Goal: Transaction & Acquisition: Book appointment/travel/reservation

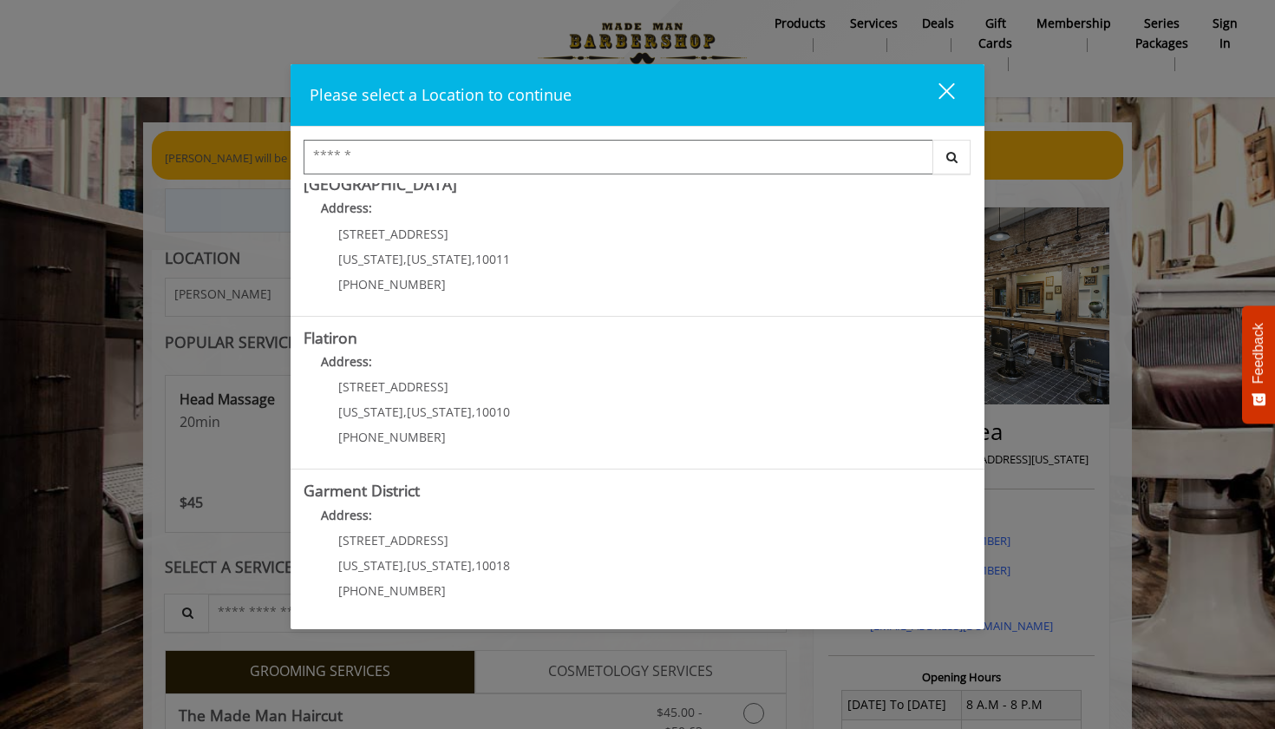
scroll to position [13, 0]
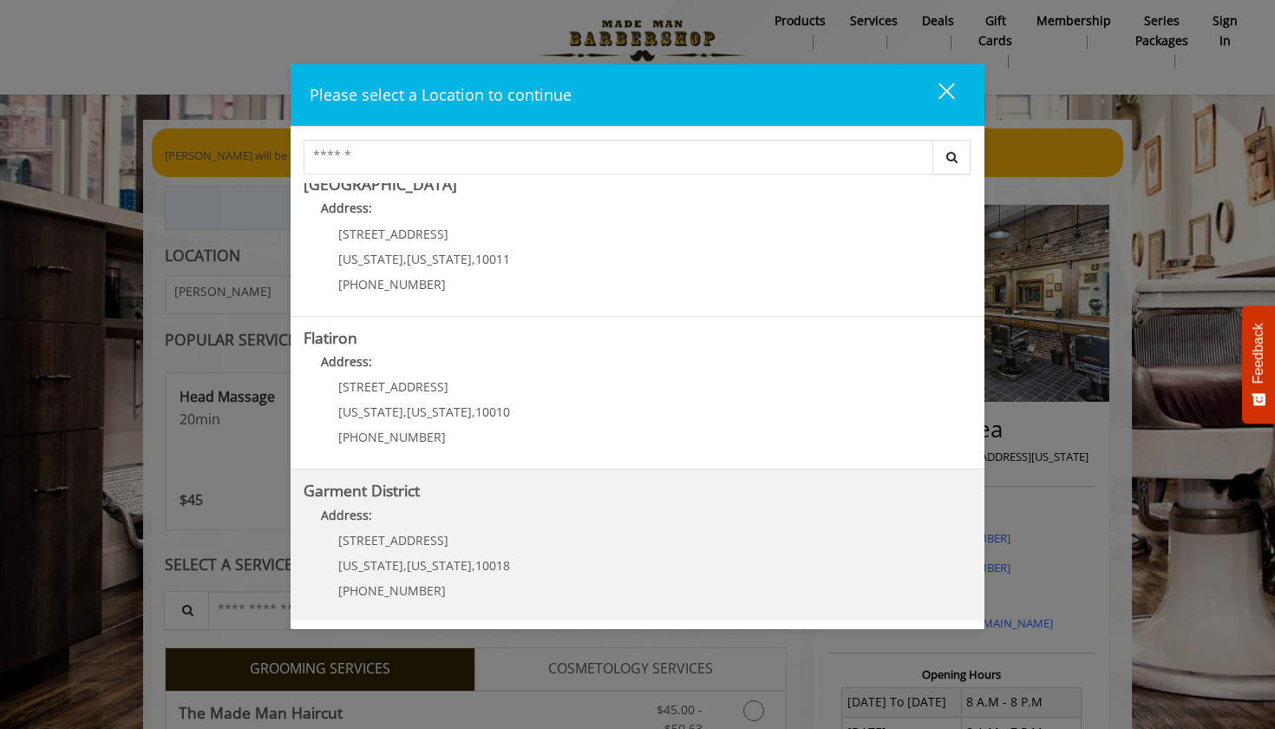
click at [386, 506] on District "Address:" at bounding box center [638, 520] width 668 height 28
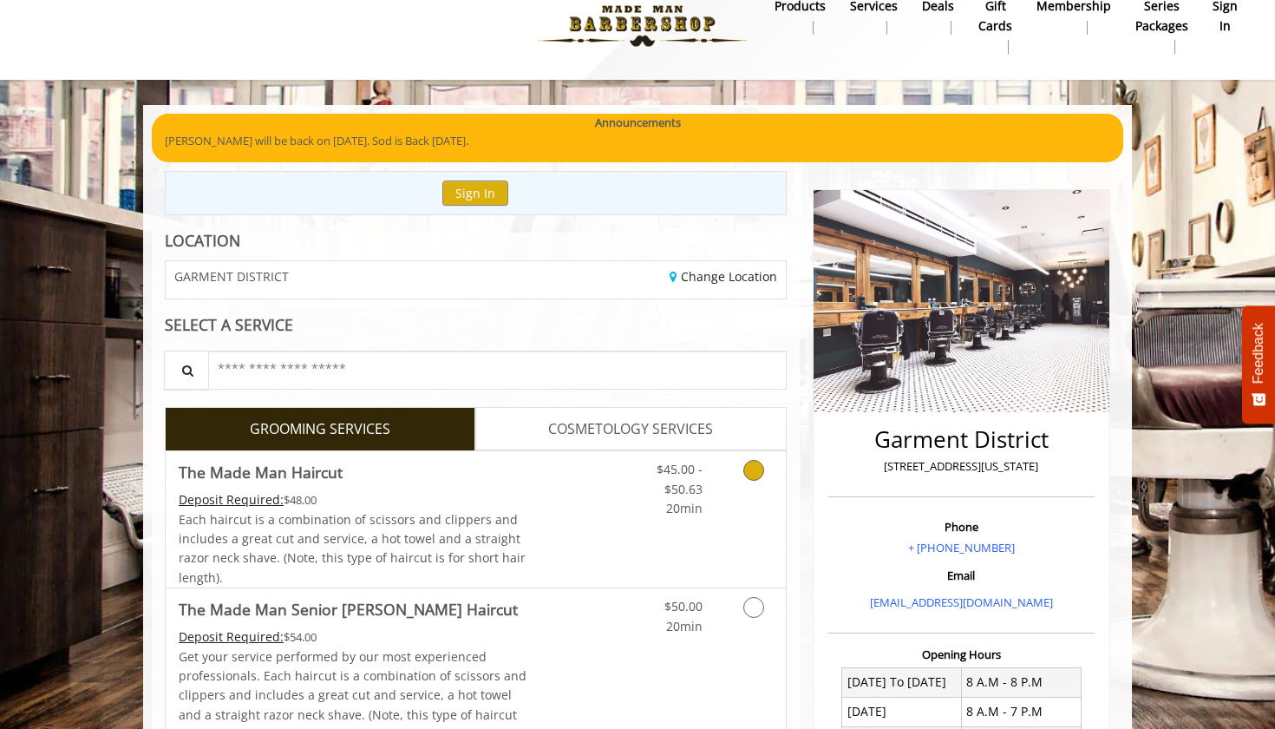
scroll to position [28, 0]
click at [760, 469] on icon "Grooming services" at bounding box center [753, 470] width 21 height 21
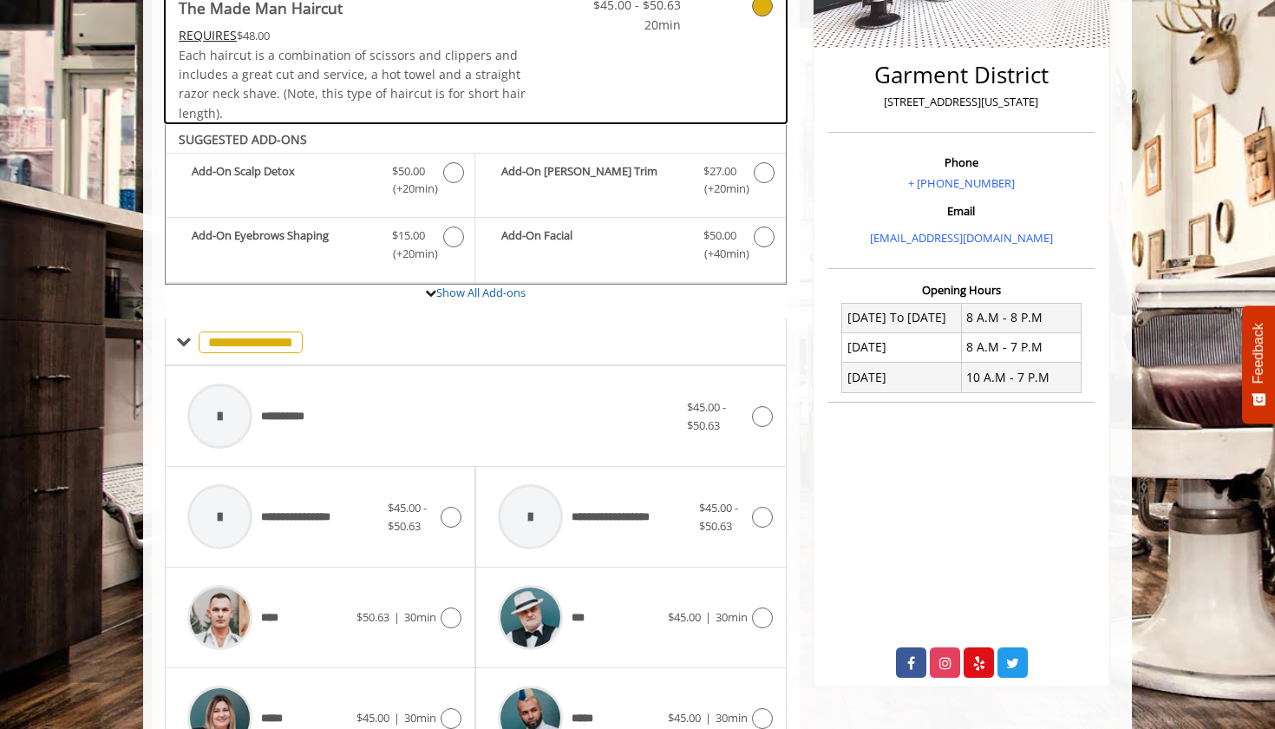
scroll to position [511, 0]
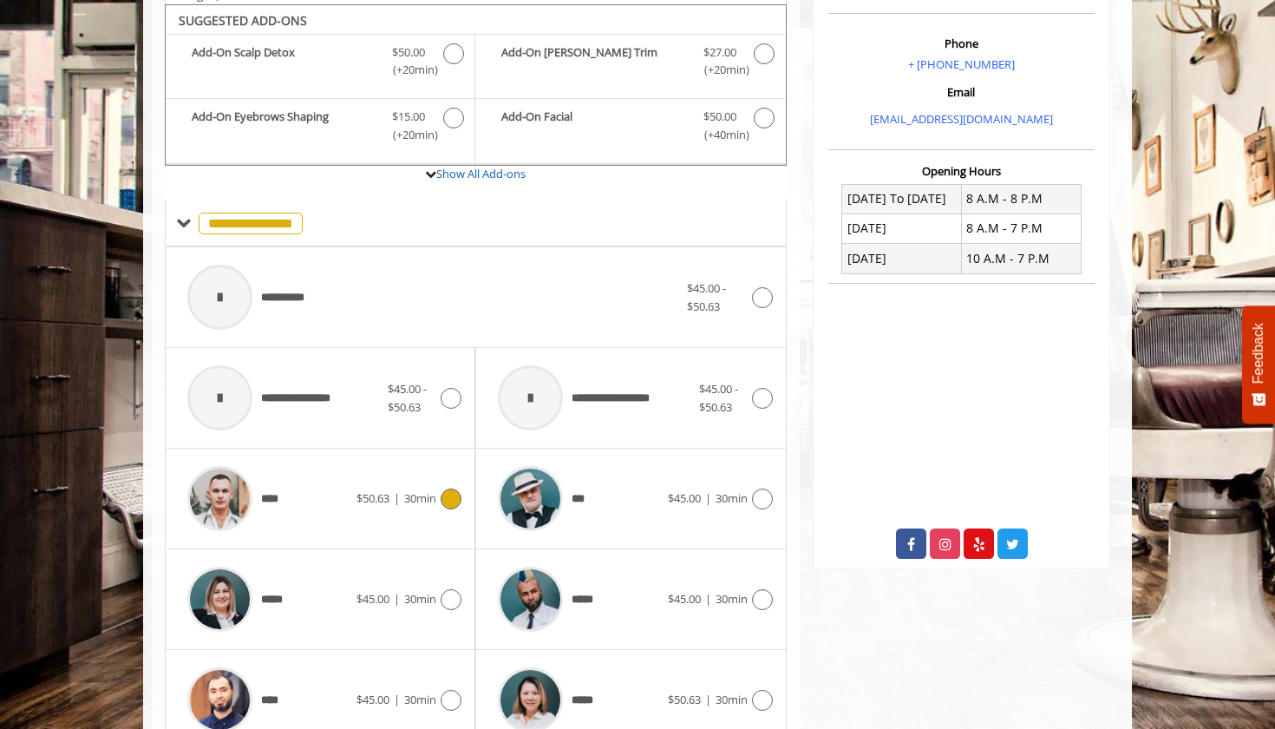
click at [455, 488] on icon at bounding box center [451, 498] width 21 height 21
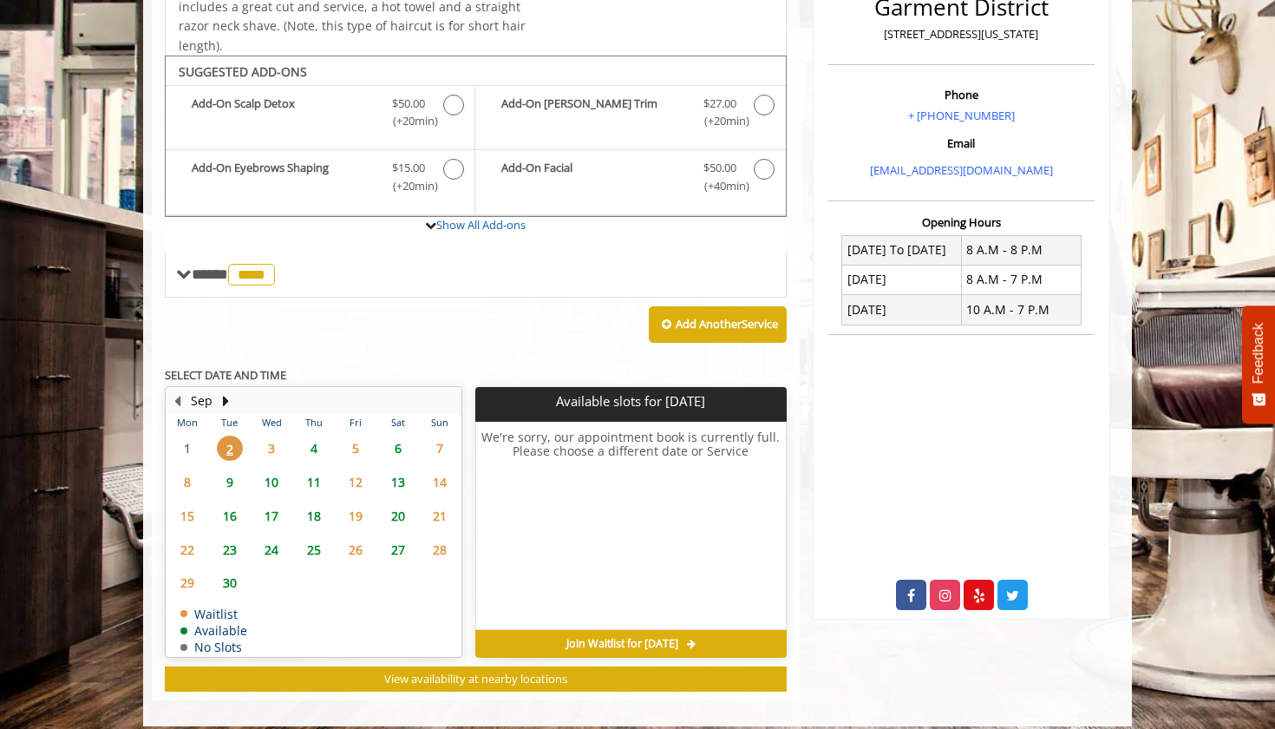
scroll to position [466, 0]
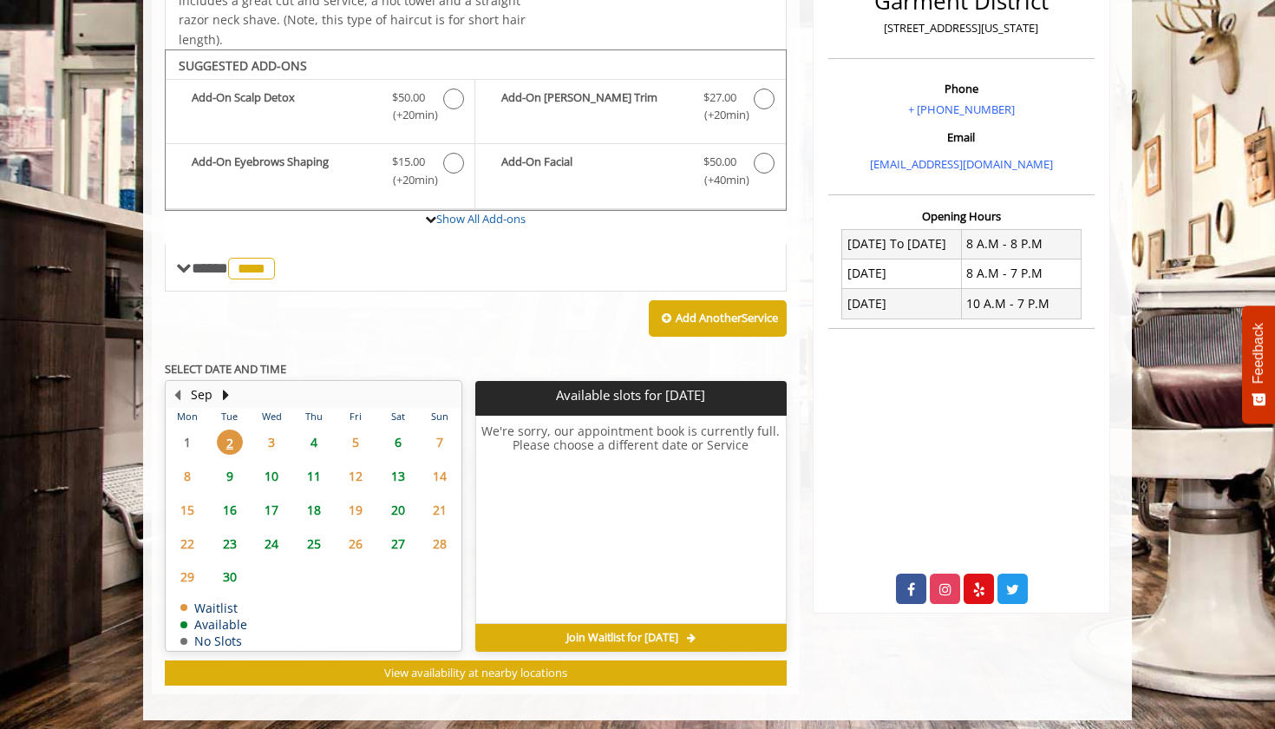
click at [315, 466] on span "11" at bounding box center [314, 475] width 26 height 25
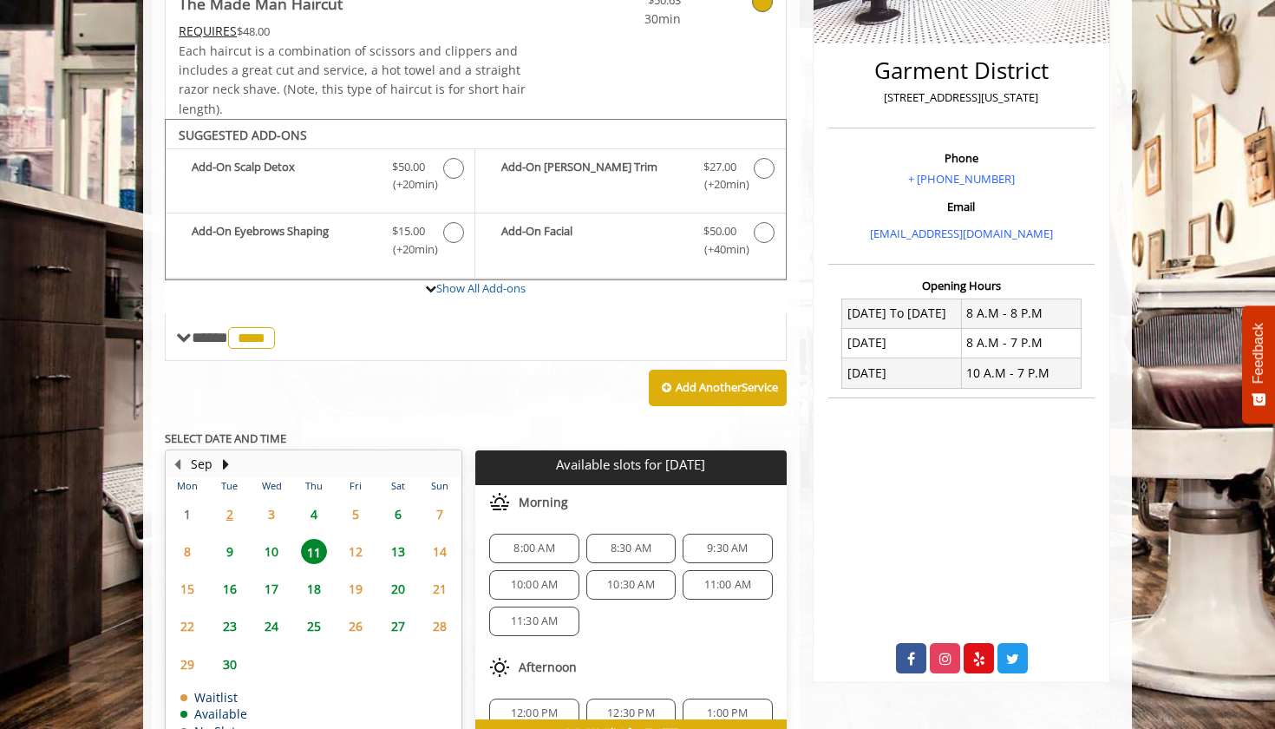
scroll to position [398, 0]
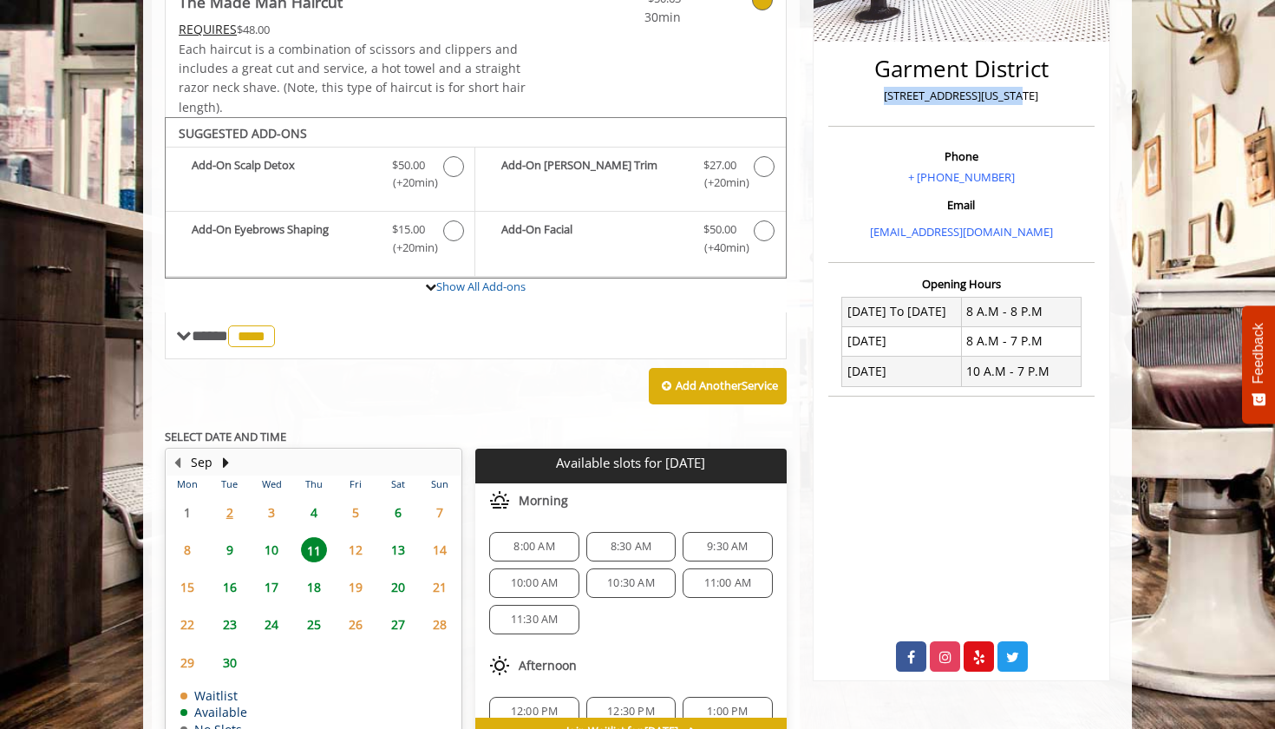
drag, startPoint x: 1031, startPoint y: 92, endPoint x: 893, endPoint y: 92, distance: 138.8
click at [893, 92] on p "1400 Broadway, New York" at bounding box center [962, 96] width 258 height 18
copy p "1400 Broadway, New York"
